Goal: Information Seeking & Learning: Find specific fact

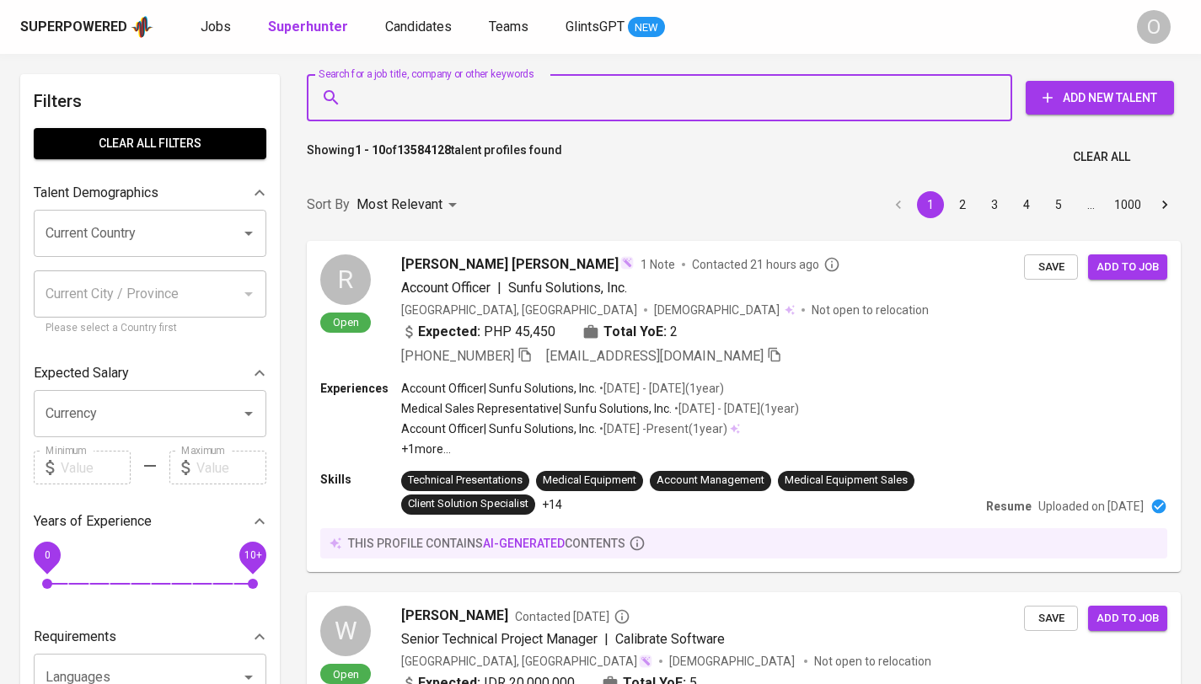
click at [432, 95] on input "Search for a job title, company or other keywords" at bounding box center [663, 98] width 631 height 32
paste input "PT Flexport International Indonesia"
type input "PT Flexport International Indonesia"
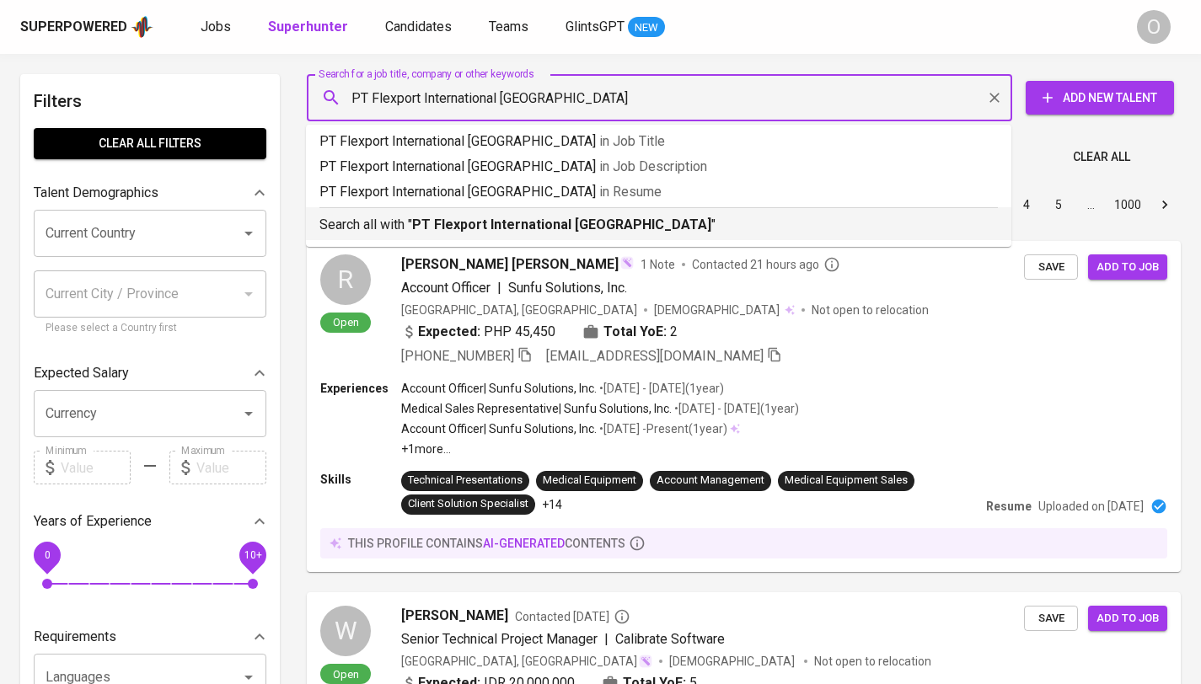
click at [481, 235] on li "Search all with " PT Flexport International Indonesia "" at bounding box center [658, 223] width 705 height 33
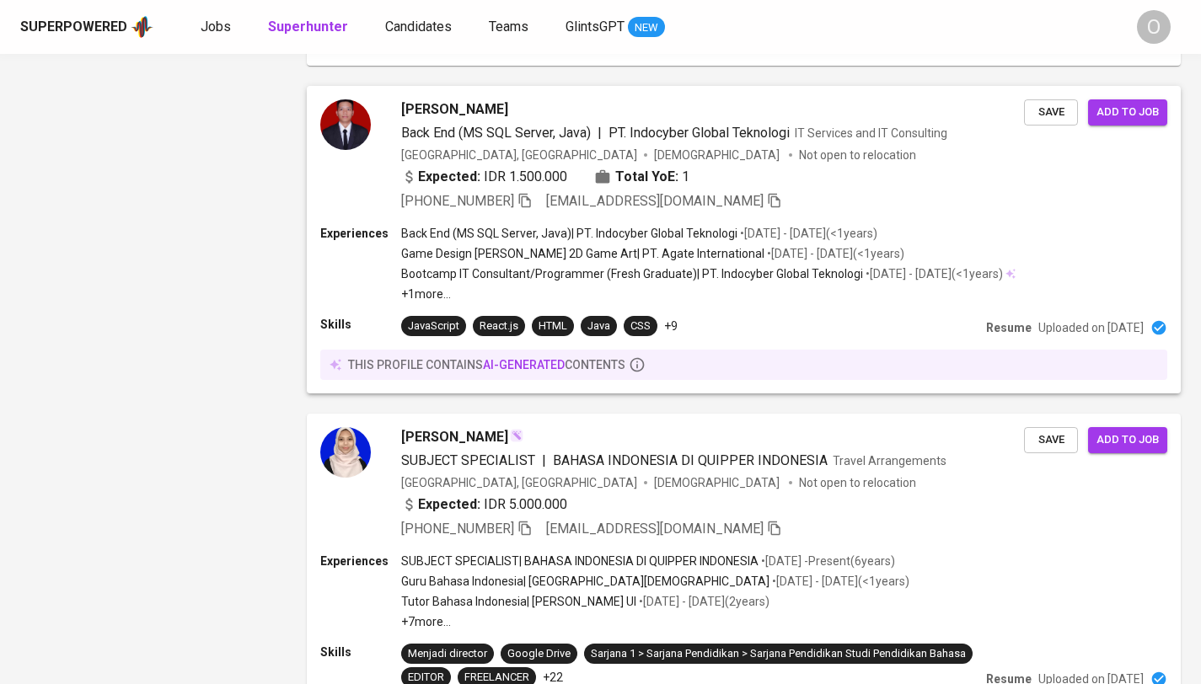
scroll to position [1912, 0]
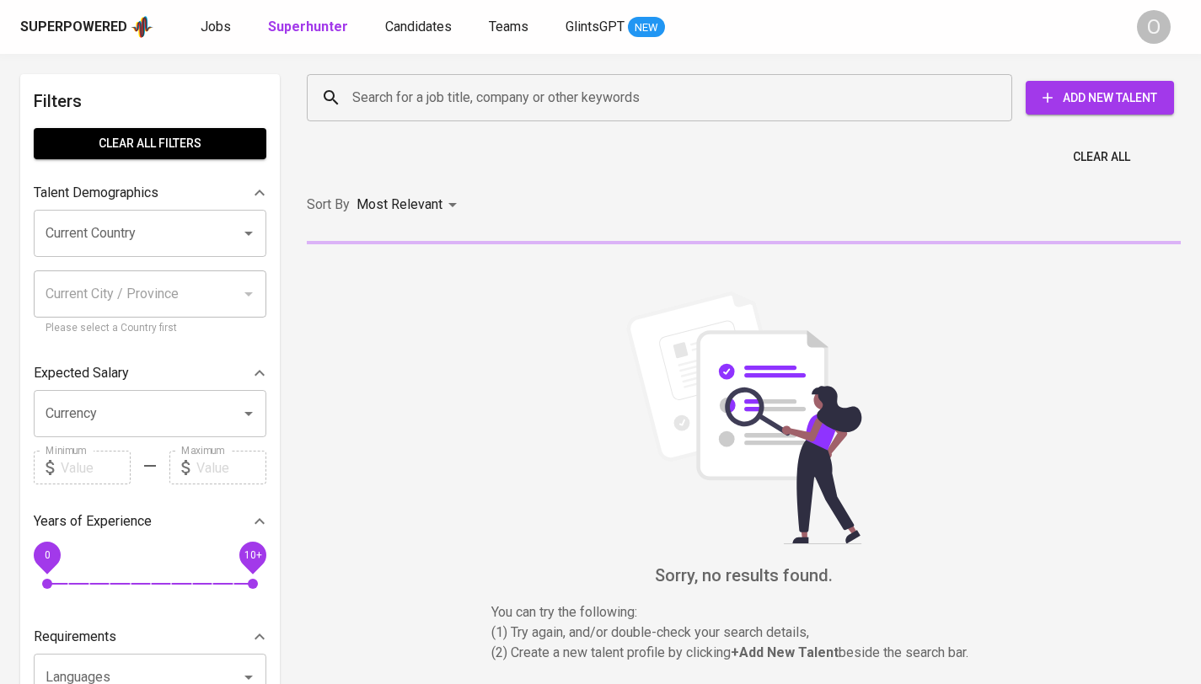
click at [451, 103] on input "Search for a job title, company or other keywords" at bounding box center [663, 98] width 631 height 32
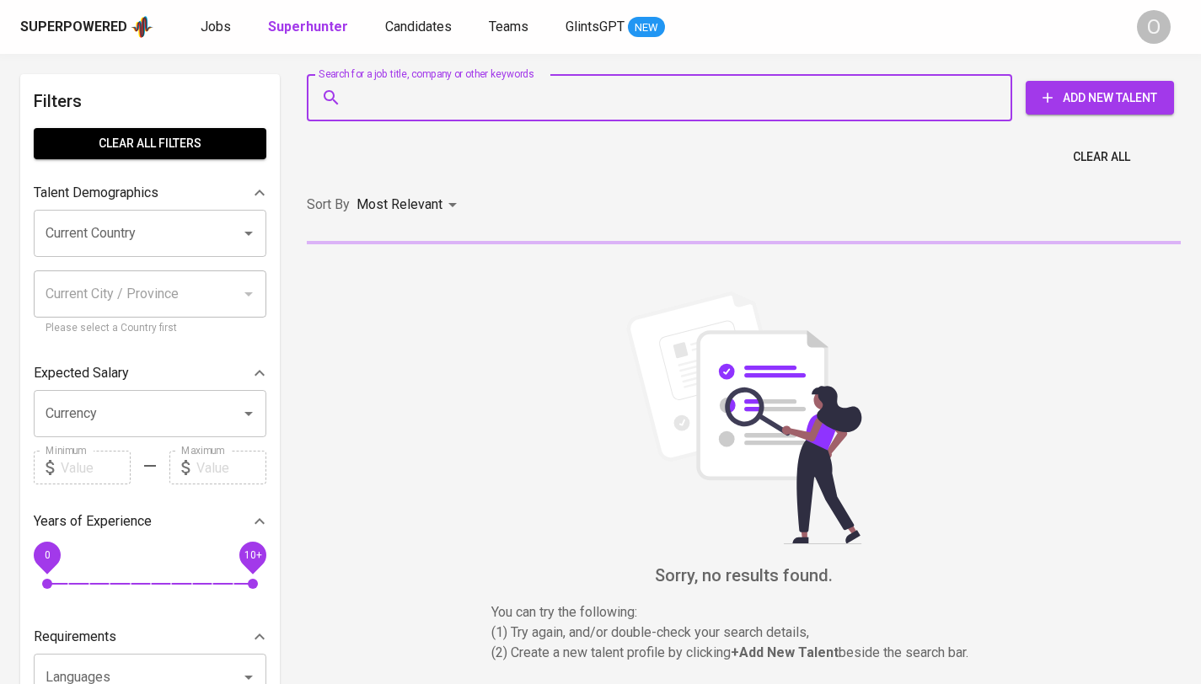
paste input "[PERSON_NAME] Jenindya [PERSON_NAME]"
type input "[PERSON_NAME] Jenindya [PERSON_NAME]"
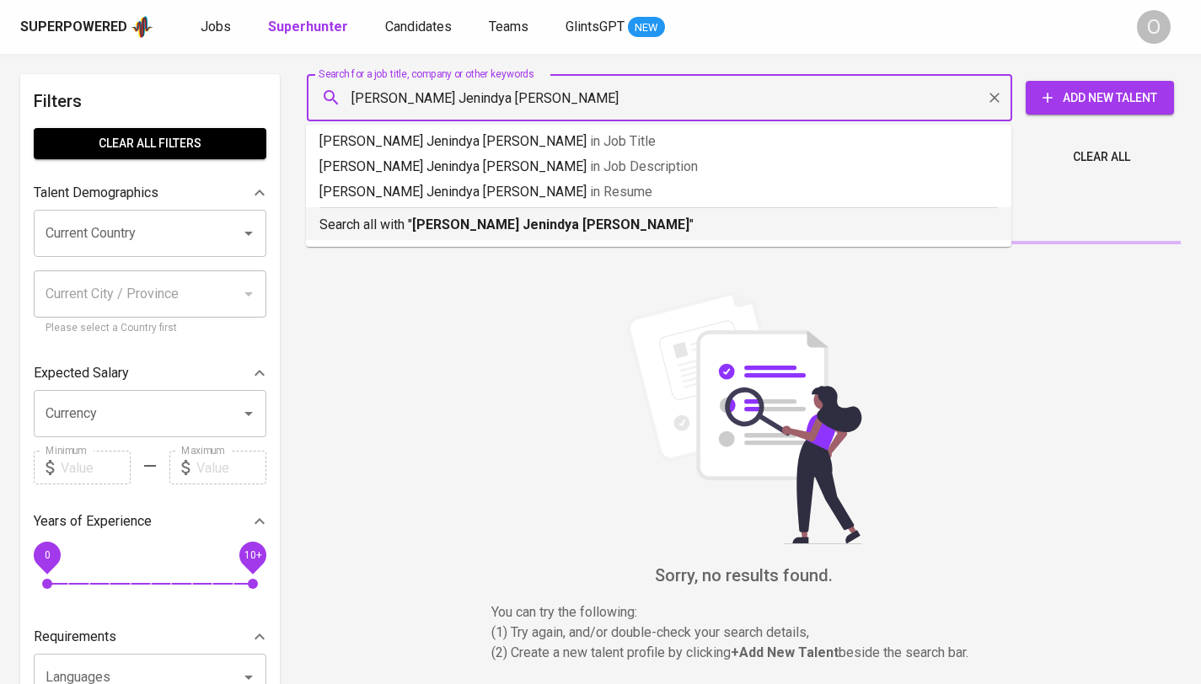
click at [449, 234] on p "Search all with " [PERSON_NAME] Jenindya [PERSON_NAME] "" at bounding box center [658, 225] width 678 height 20
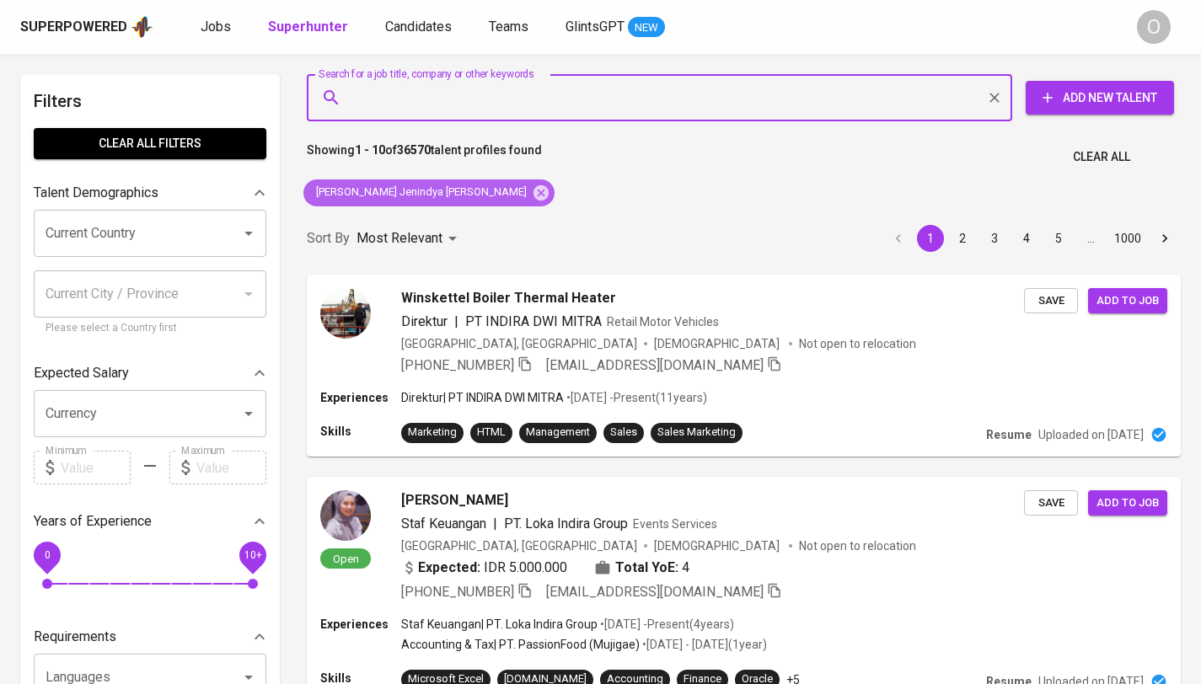
click at [417, 186] on span "[PERSON_NAME] Jenindya [PERSON_NAME]" at bounding box center [419, 193] width 233 height 16
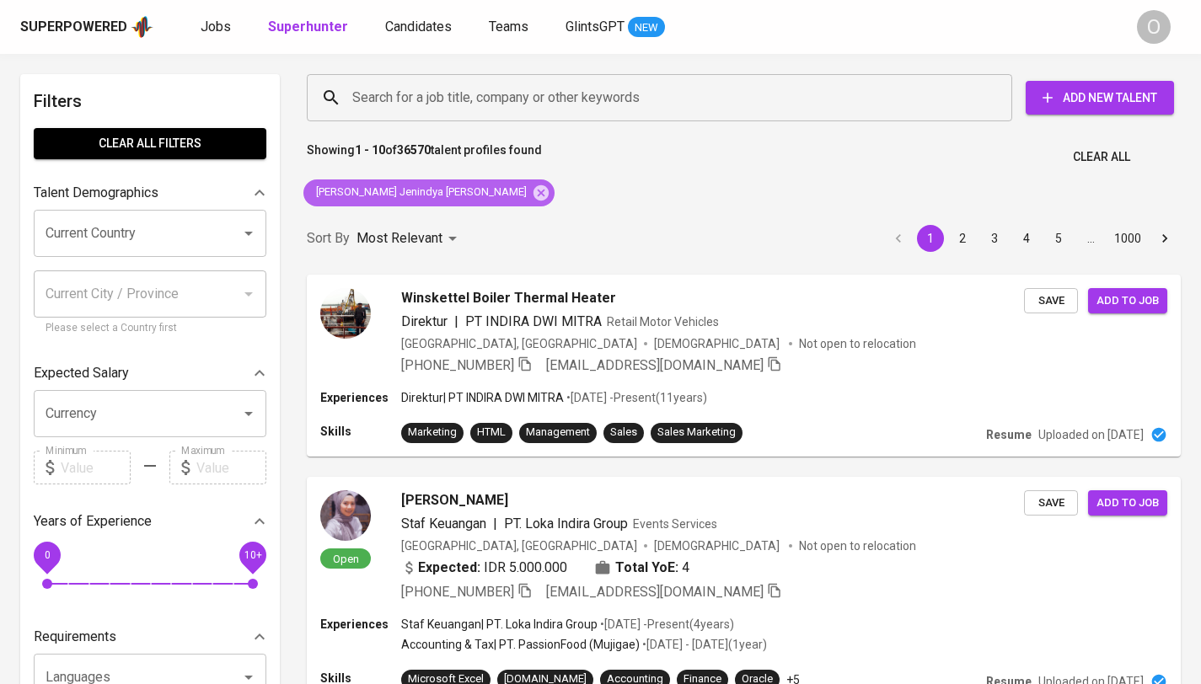
click at [423, 191] on span "[PERSON_NAME] Jenindya [PERSON_NAME]" at bounding box center [419, 193] width 233 height 16
click at [532, 193] on icon at bounding box center [541, 193] width 19 height 19
click at [443, 223] on div "Most Relevant" at bounding box center [409, 238] width 106 height 31
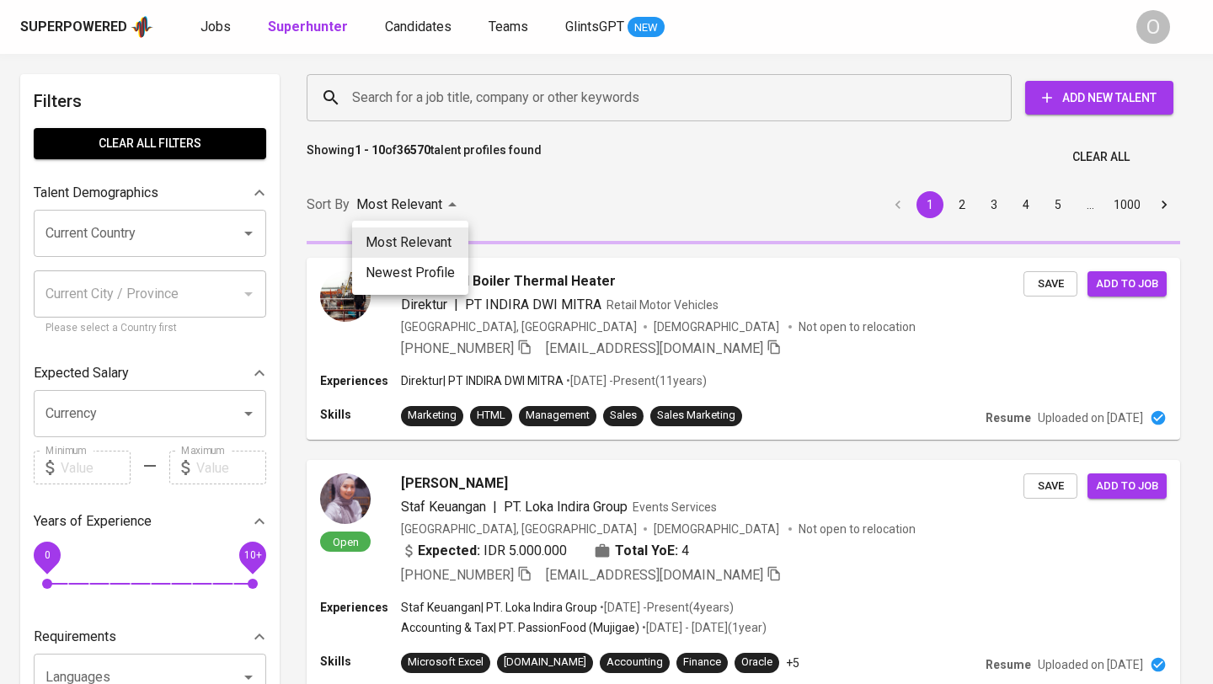
click at [424, 103] on div at bounding box center [606, 342] width 1213 height 684
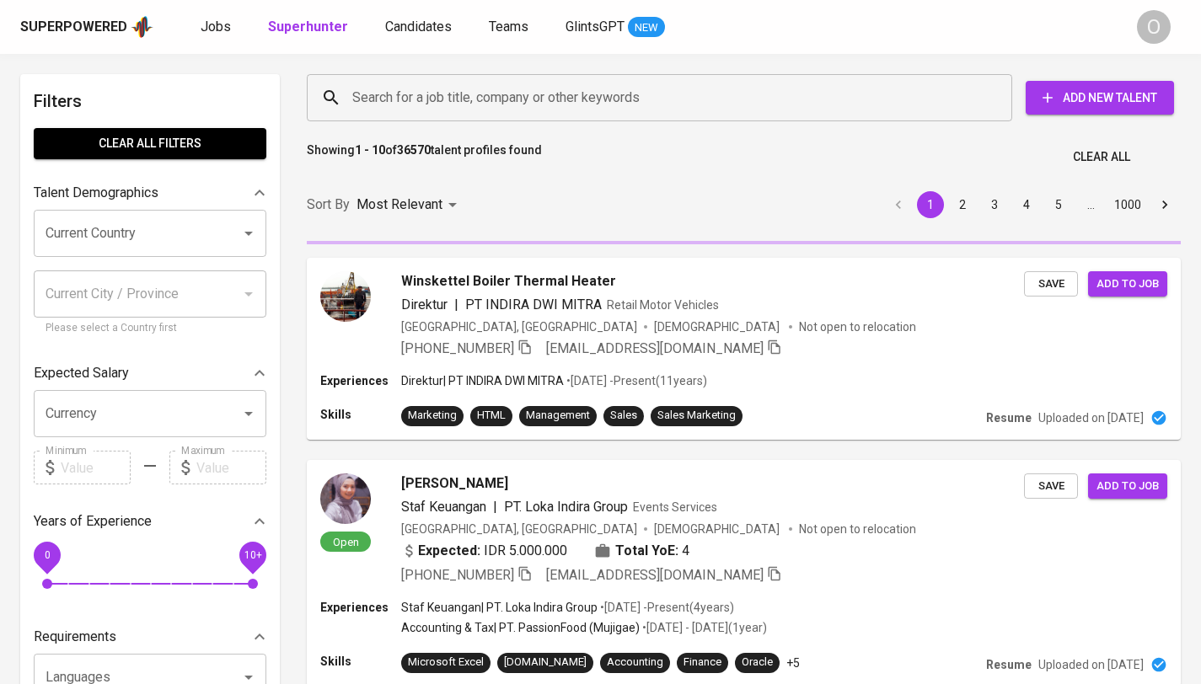
click at [427, 98] on input "Search for a job title, company or other keywords" at bounding box center [663, 98] width 631 height 32
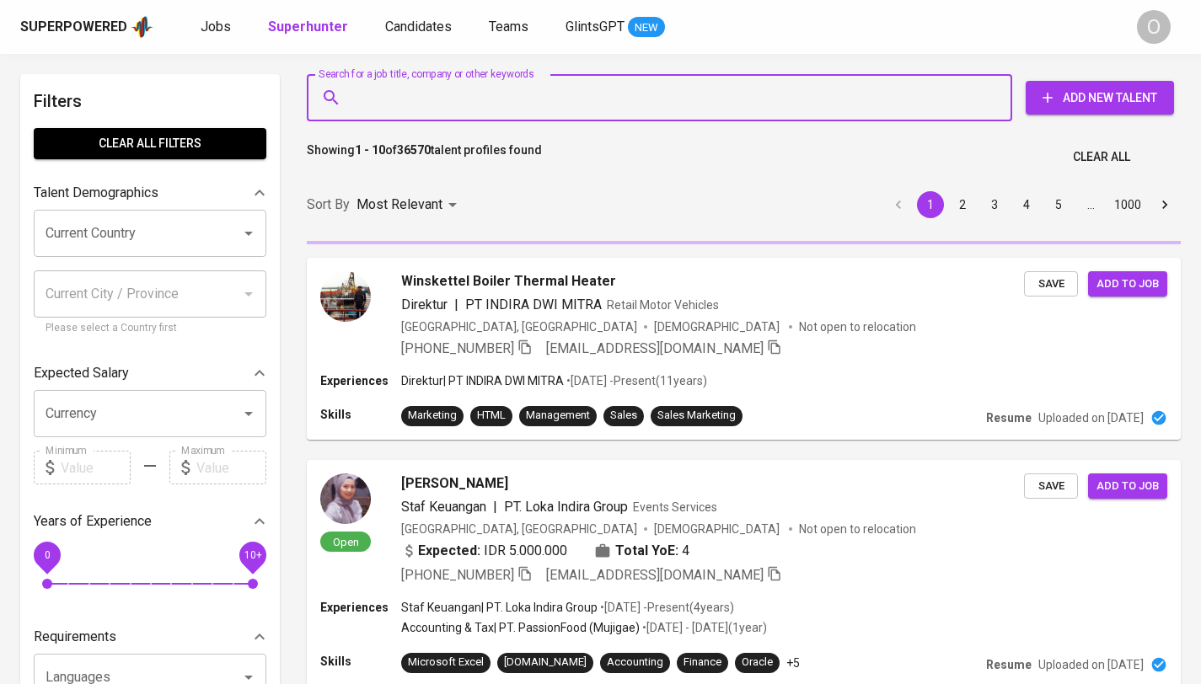
paste input "[PERSON_NAME] Jenindya [PERSON_NAME]"
type input "[PERSON_NAME] Jenindya [PERSON_NAME]"
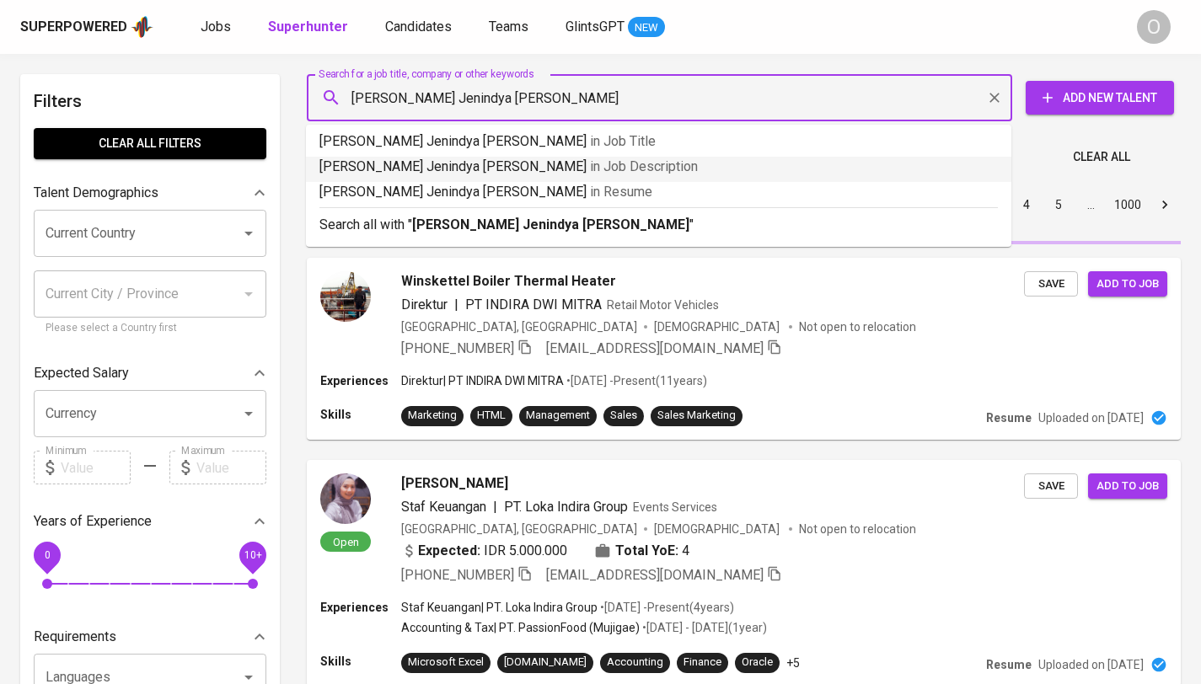
click at [431, 232] on b "[PERSON_NAME] Jenindya [PERSON_NAME]" at bounding box center [550, 225] width 277 height 16
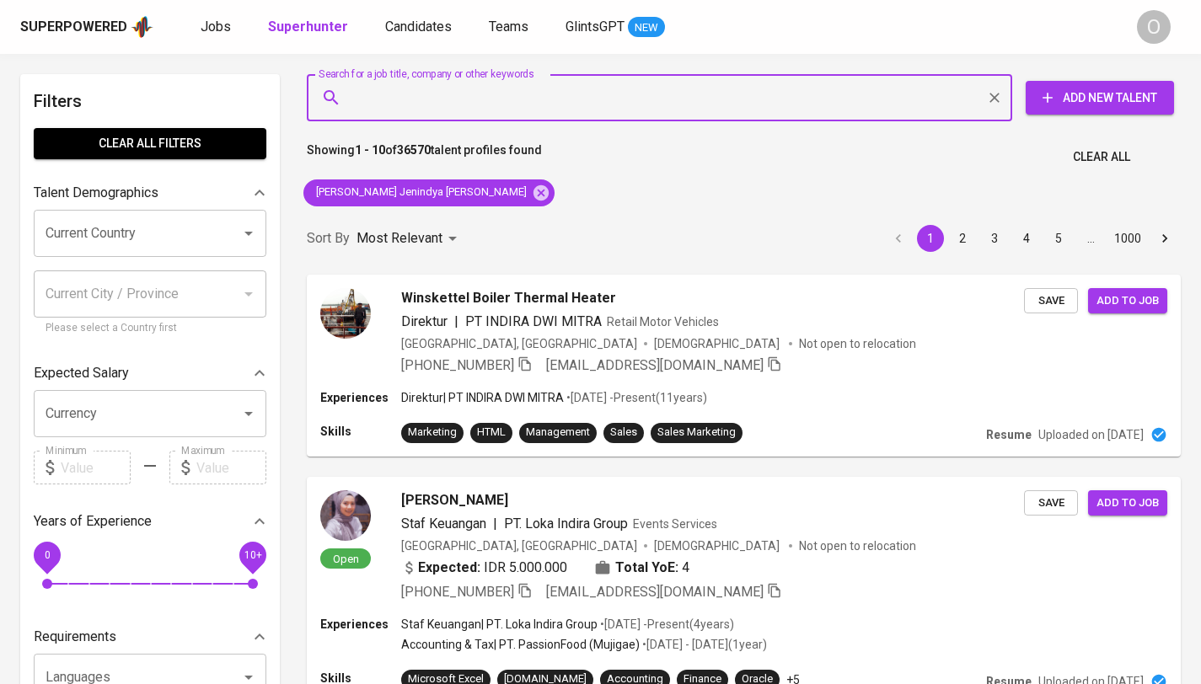
paste input "Veais Nindika"
type input "Veais Nindika"
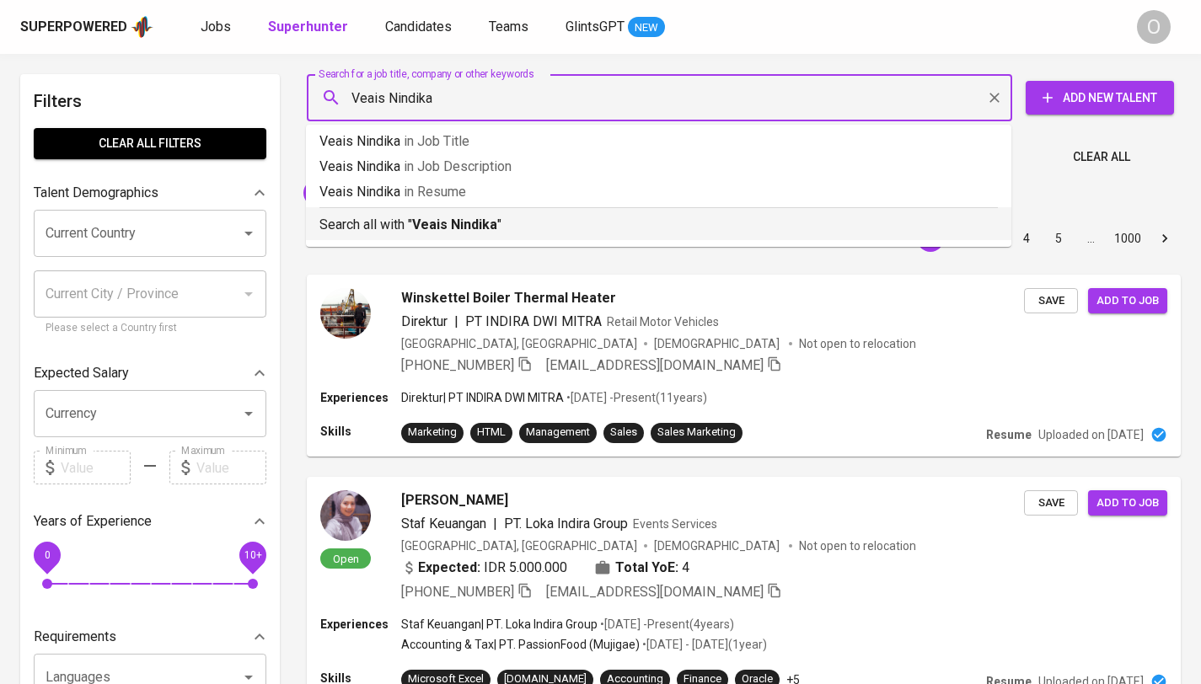
click at [446, 217] on b "Veais Nindika" at bounding box center [454, 225] width 85 height 16
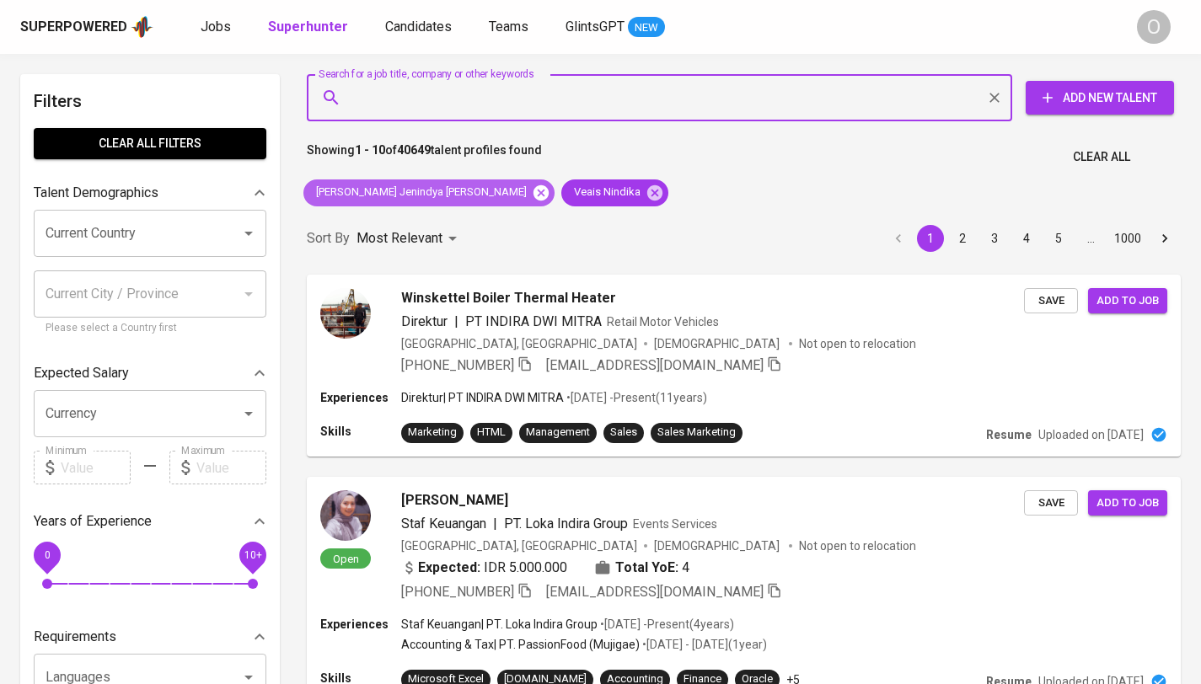
click at [533, 194] on icon at bounding box center [540, 192] width 15 height 15
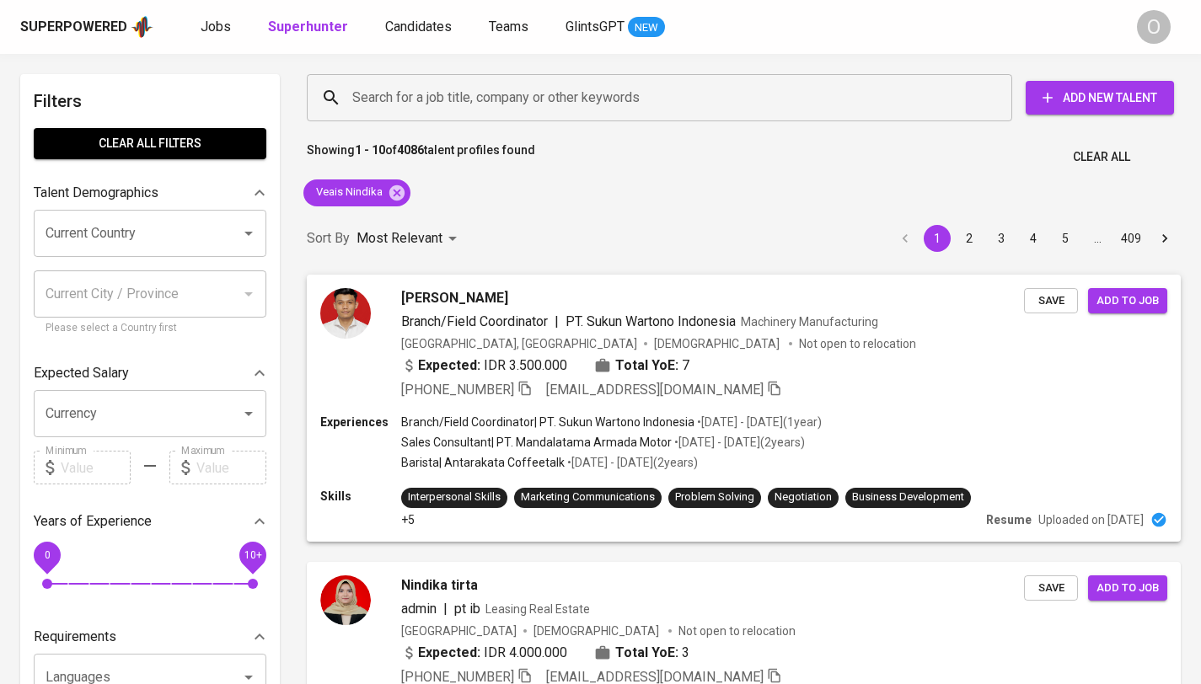
scroll to position [90, 0]
